Goal: Register for event/course

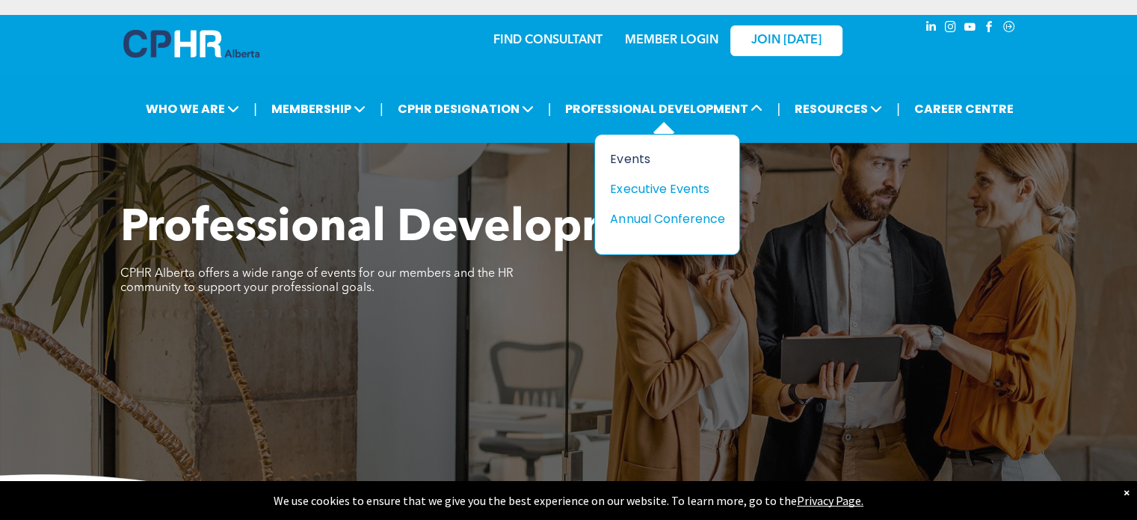
click at [640, 150] on div "Events" at bounding box center [661, 159] width 103 height 19
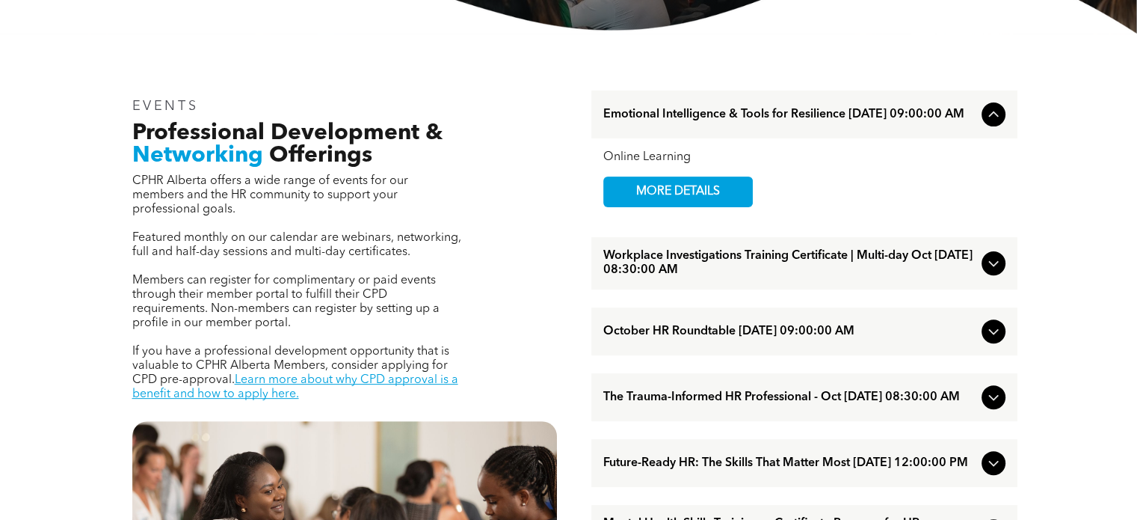
scroll to position [523, 0]
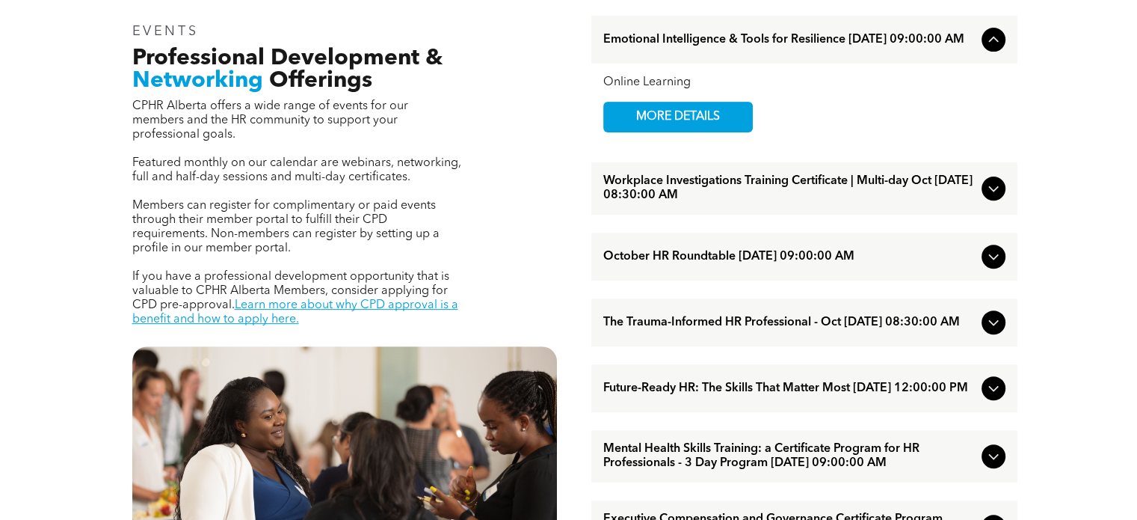
click at [798, 191] on span "Workplace Investigations Training Certificate | Multi-day Oct [DATE] 08:30:00 AM" at bounding box center [789, 188] width 372 height 28
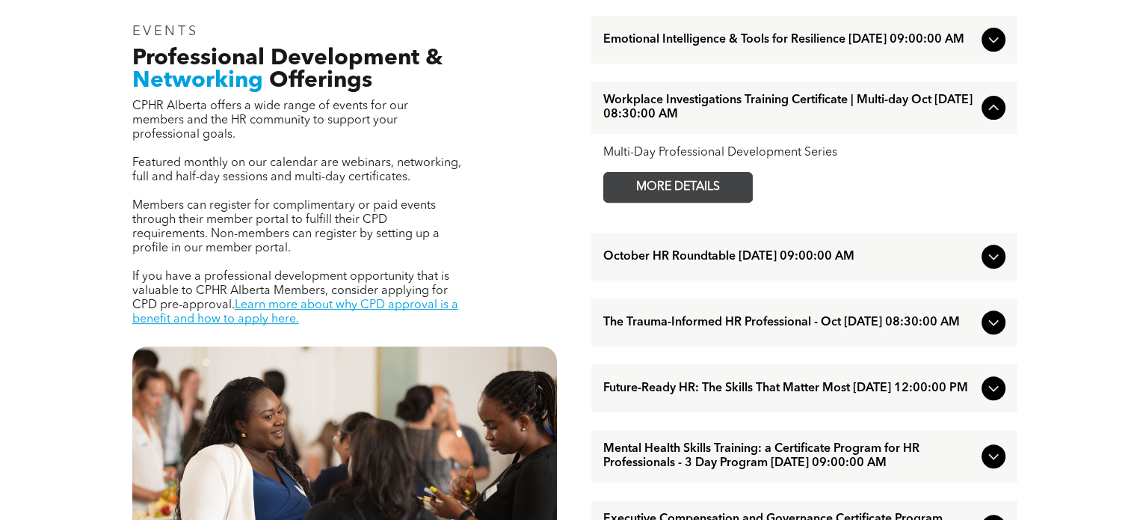
click at [689, 188] on span "MORE DETAILS" at bounding box center [678, 187] width 118 height 29
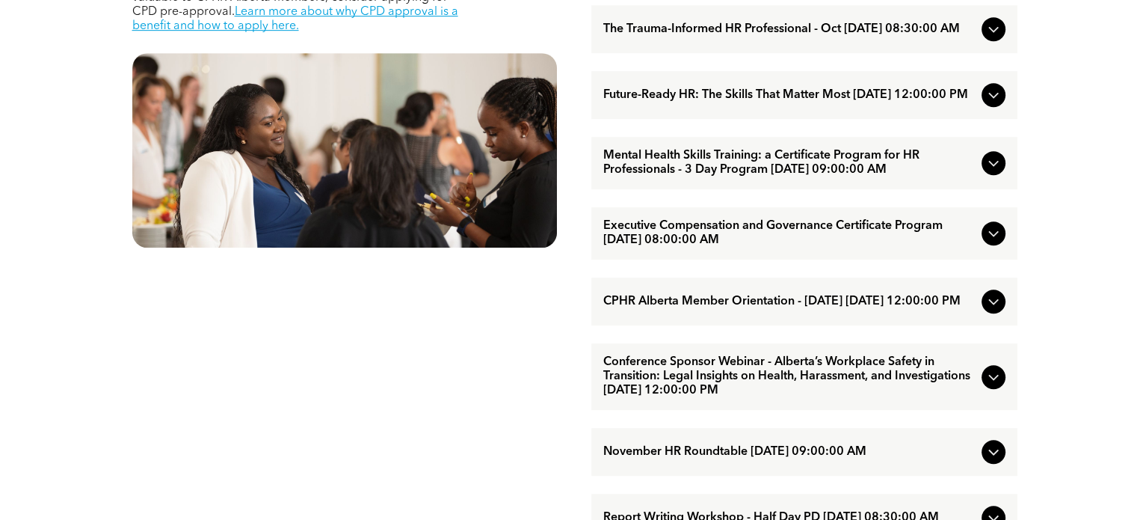
scroll to position [821, 0]
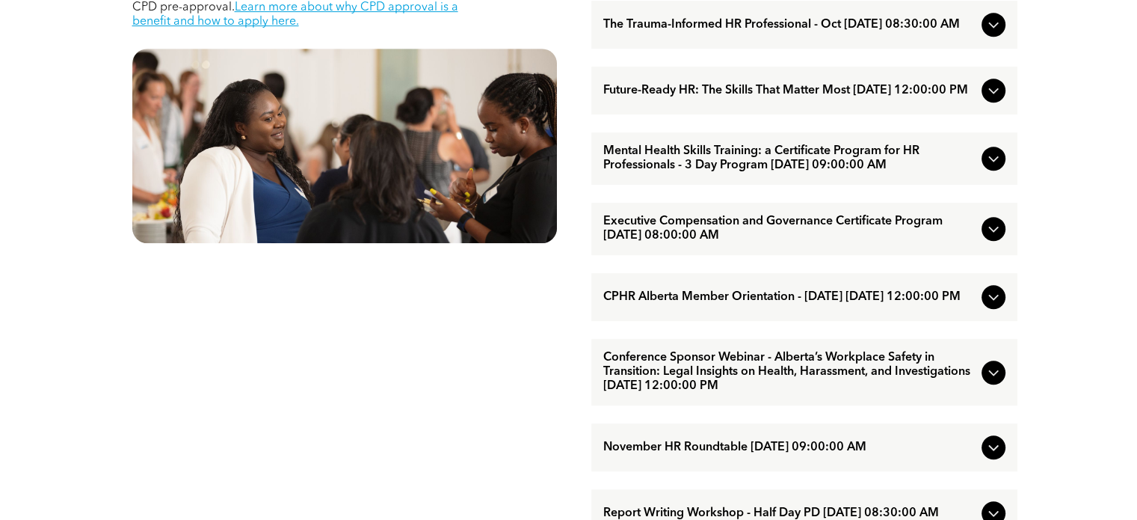
click at [856, 388] on span "Conference Sponsor Webinar - Alberta’s Workplace Safety in Transition: Legal In…" at bounding box center [789, 372] width 372 height 43
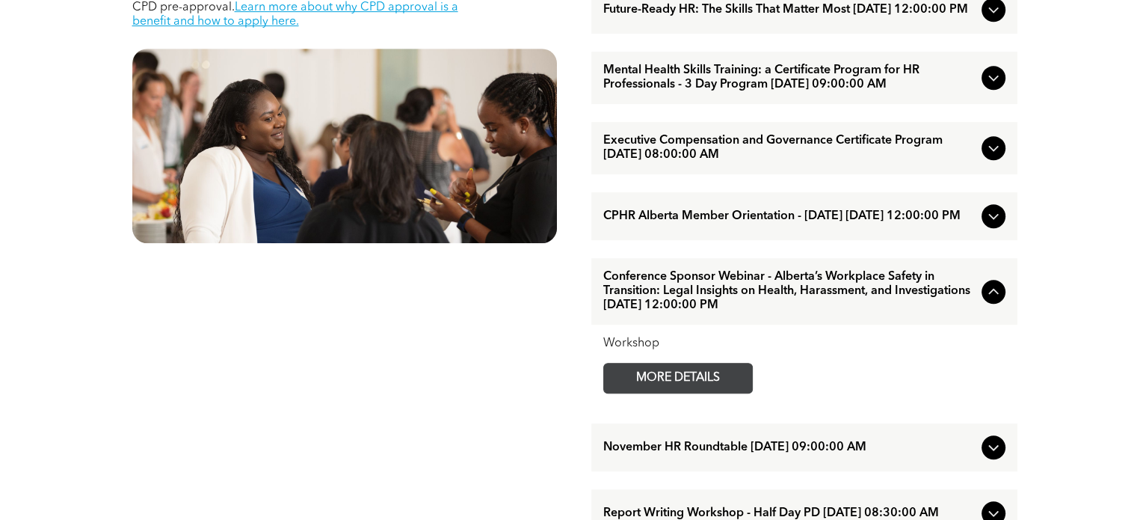
click at [695, 392] on span "MORE DETAILS" at bounding box center [678, 377] width 118 height 29
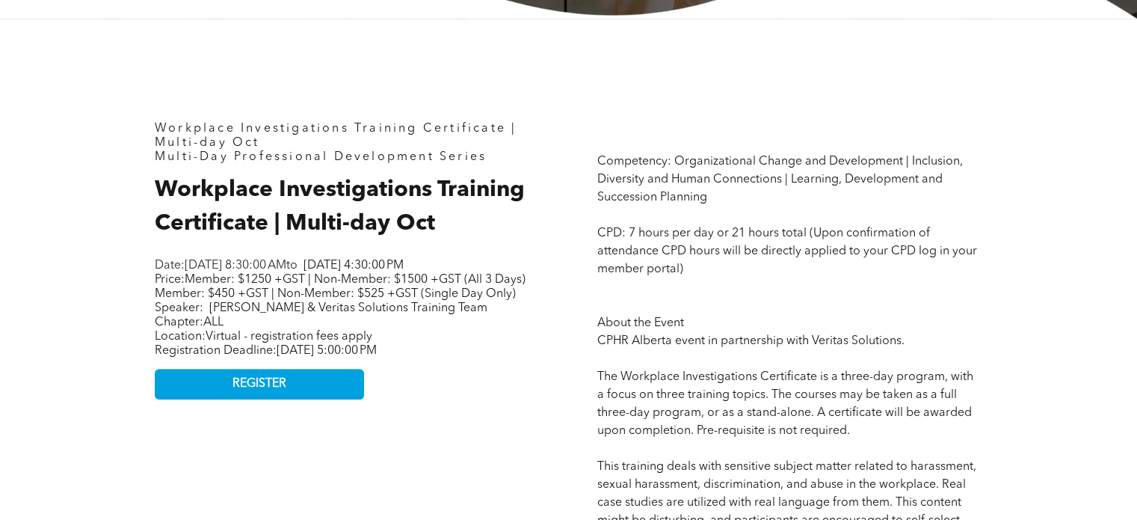
scroll to position [598, 0]
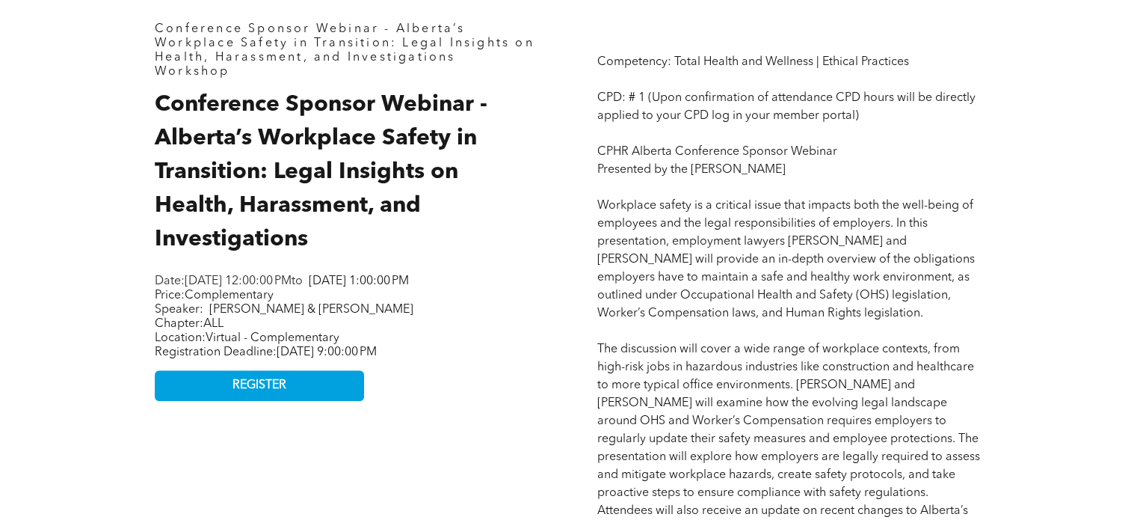
scroll to position [673, 0]
